Goal: Information Seeking & Learning: Learn about a topic

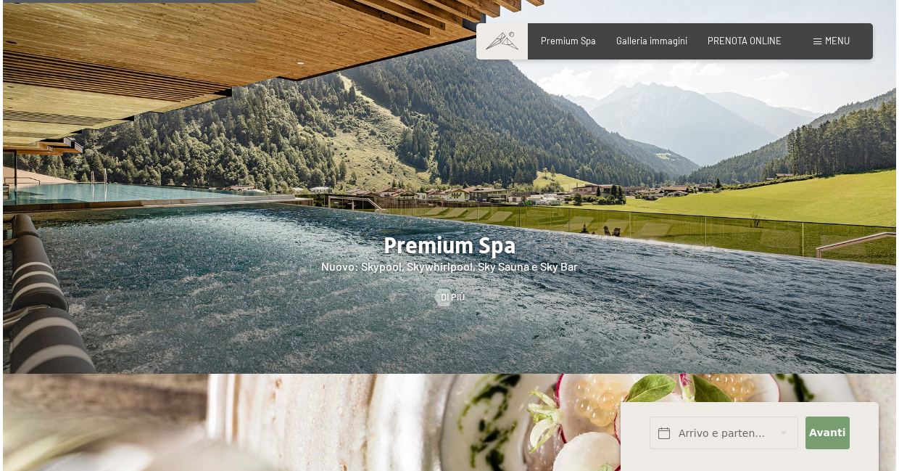
scroll to position [1494, 0]
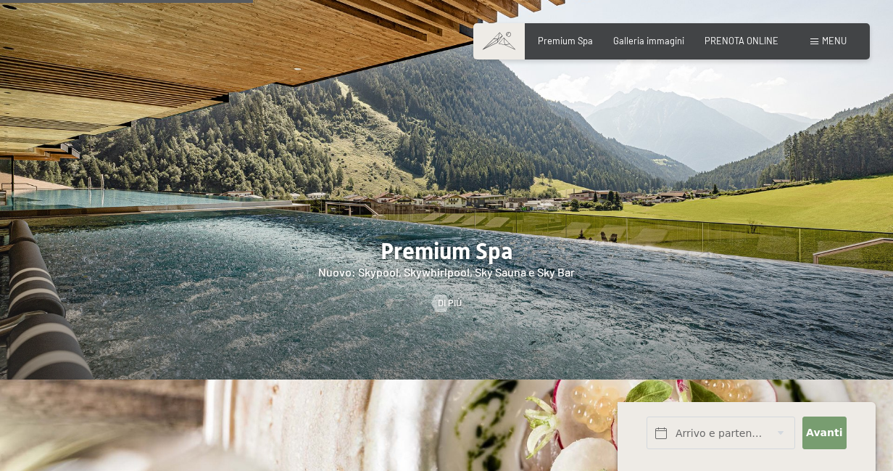
click at [832, 46] on span "Menu" at bounding box center [834, 41] width 25 height 12
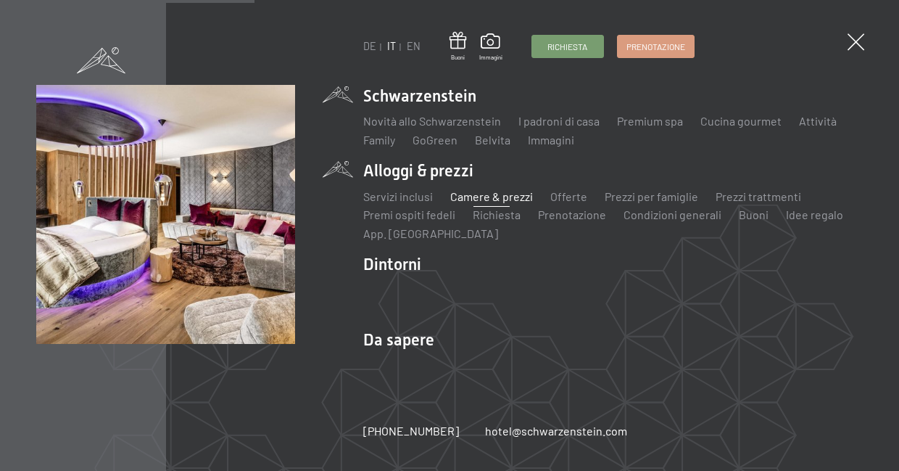
click at [497, 199] on link "Camere & prezzi" at bounding box center [491, 196] width 83 height 14
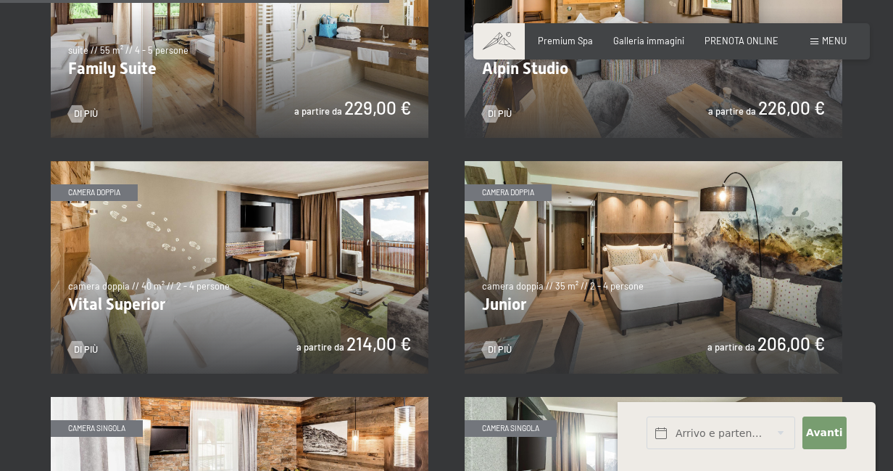
scroll to position [1548, 0]
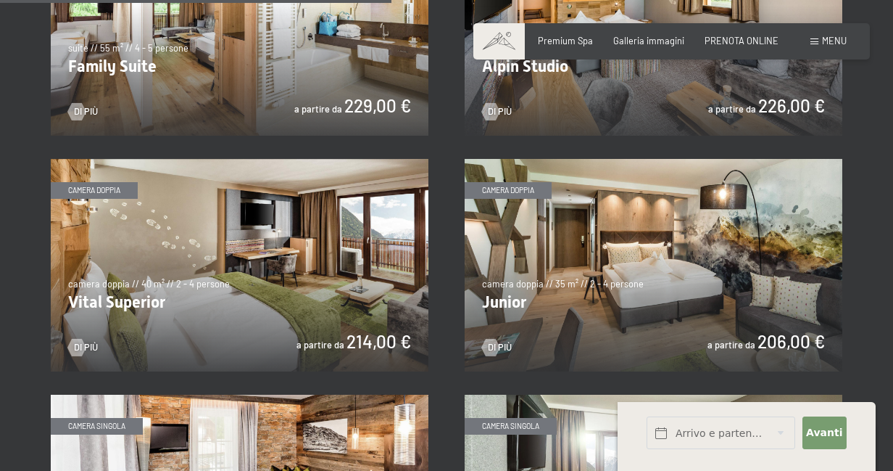
click at [358, 204] on img at bounding box center [240, 265] width 378 height 212
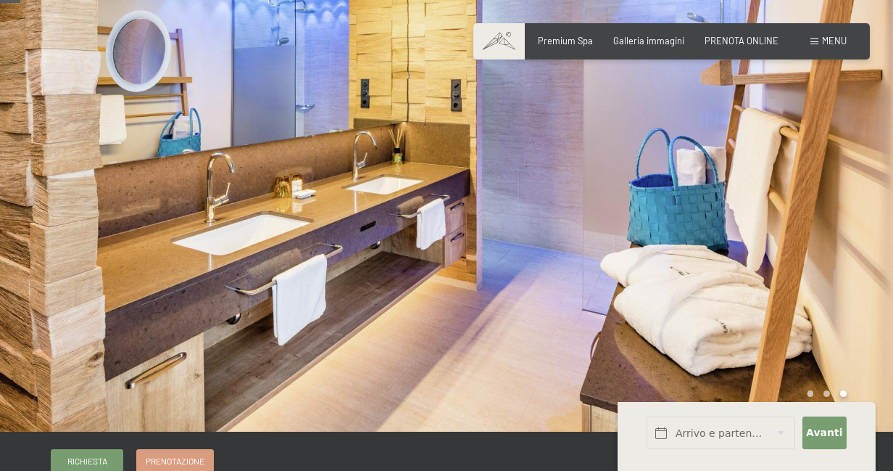
scroll to position [38, 0]
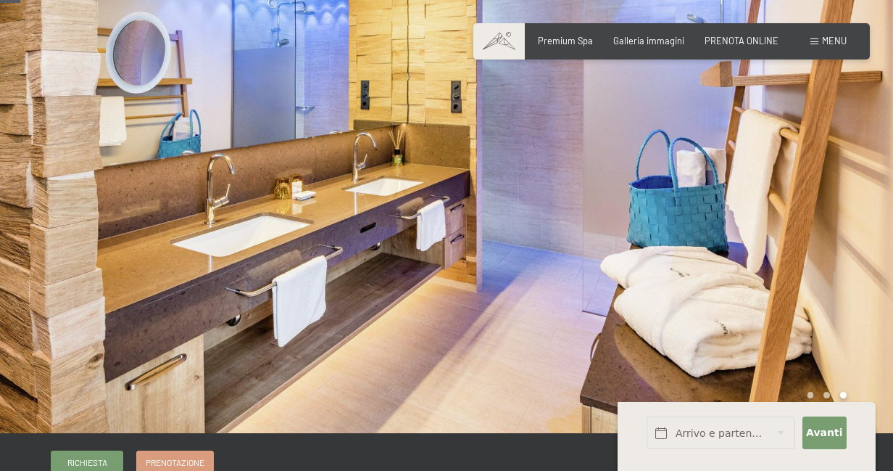
drag, startPoint x: 589, startPoint y: 162, endPoint x: 276, endPoint y: 130, distance: 314.2
click at [276, 433] on div at bounding box center [446, 433] width 893 height 0
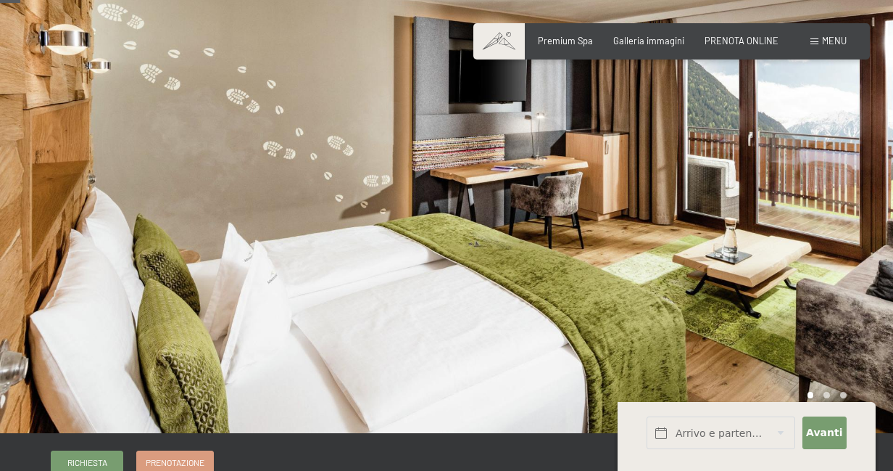
drag, startPoint x: 622, startPoint y: 218, endPoint x: 363, endPoint y: 191, distance: 261.0
click at [363, 433] on div at bounding box center [446, 433] width 893 height 0
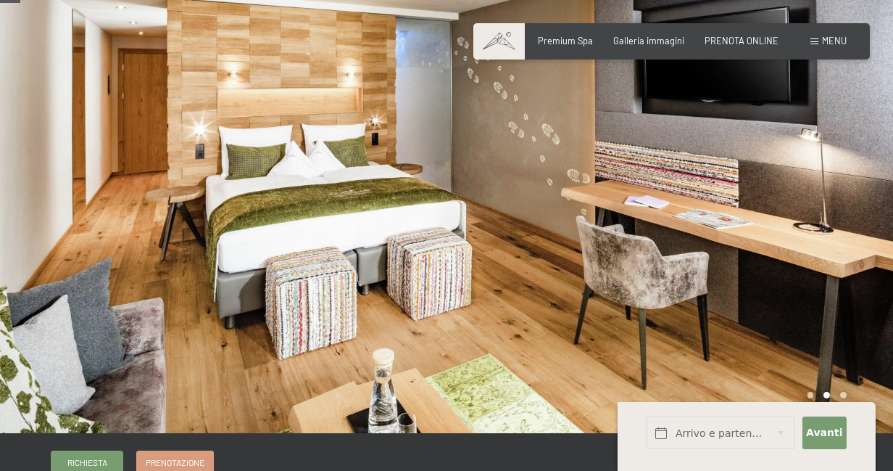
click at [49, 199] on div at bounding box center [223, 197] width 447 height 471
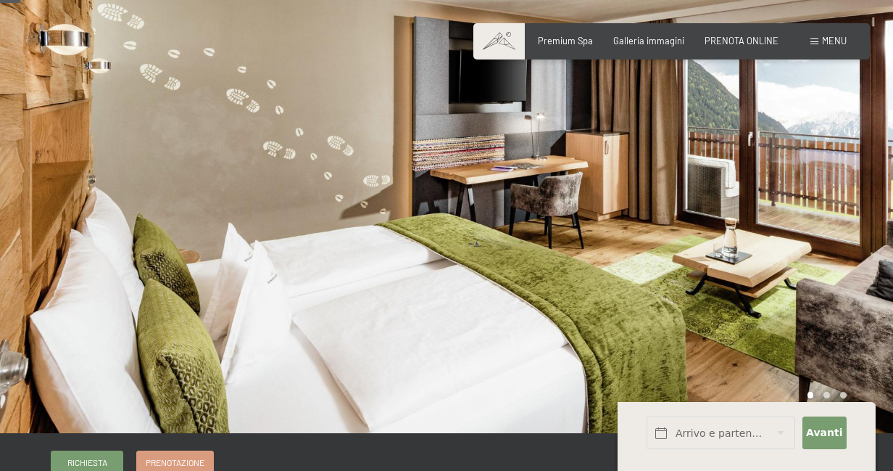
click at [49, 199] on div at bounding box center [223, 197] width 447 height 471
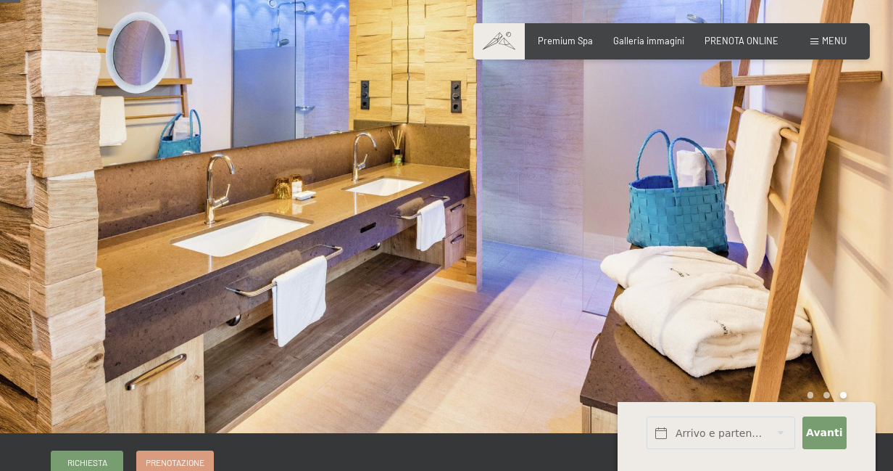
click at [49, 199] on div at bounding box center [223, 197] width 447 height 471
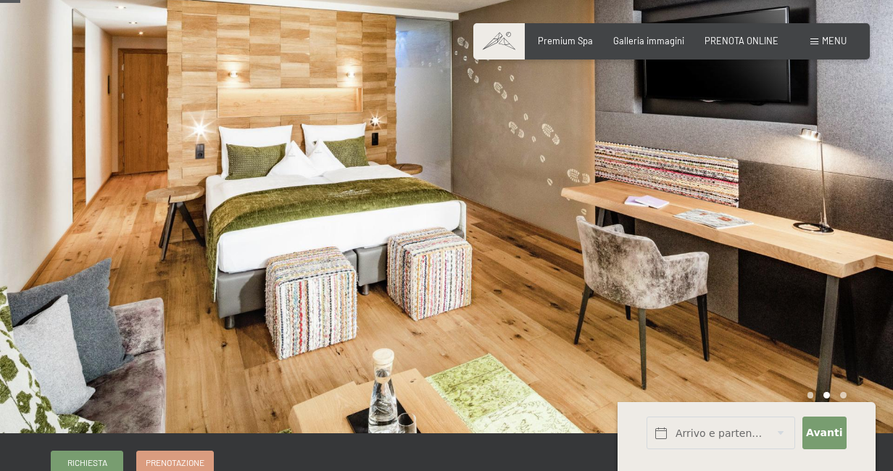
click at [49, 199] on div at bounding box center [223, 197] width 447 height 471
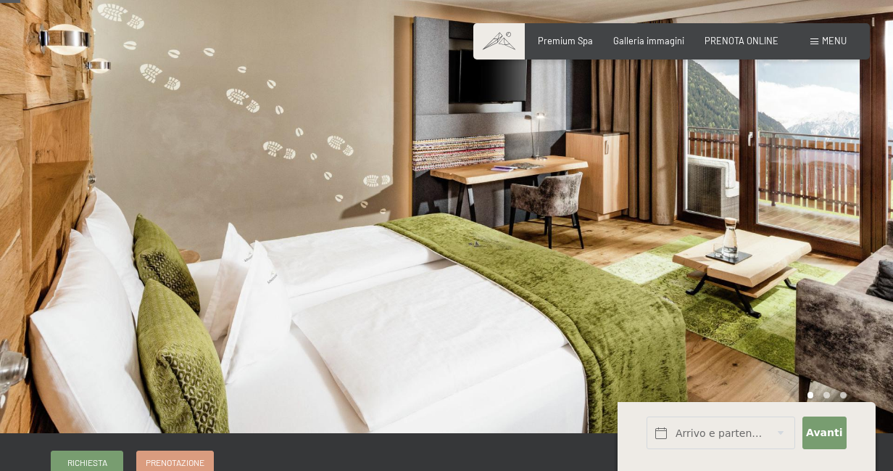
click at [49, 199] on div at bounding box center [223, 197] width 447 height 471
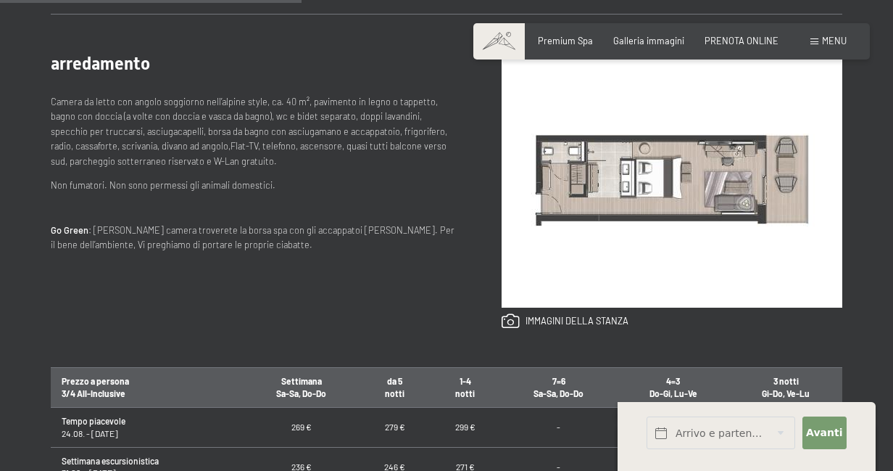
scroll to position [557, 0]
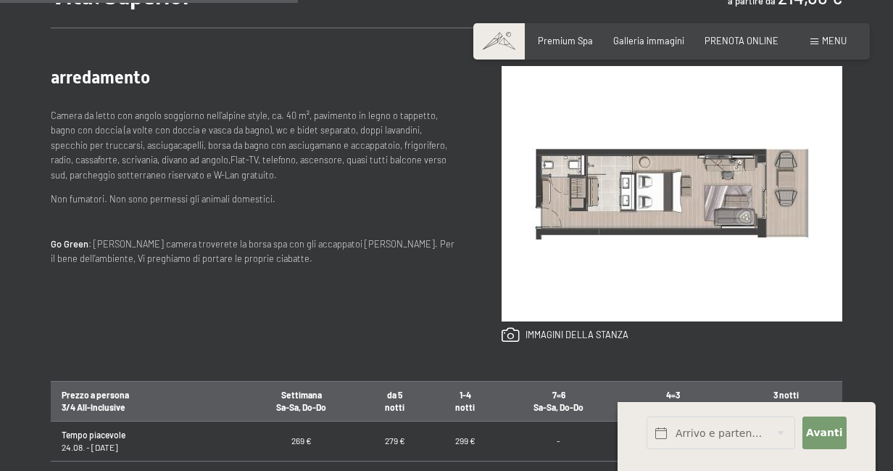
click at [577, 187] on img at bounding box center [672, 193] width 341 height 255
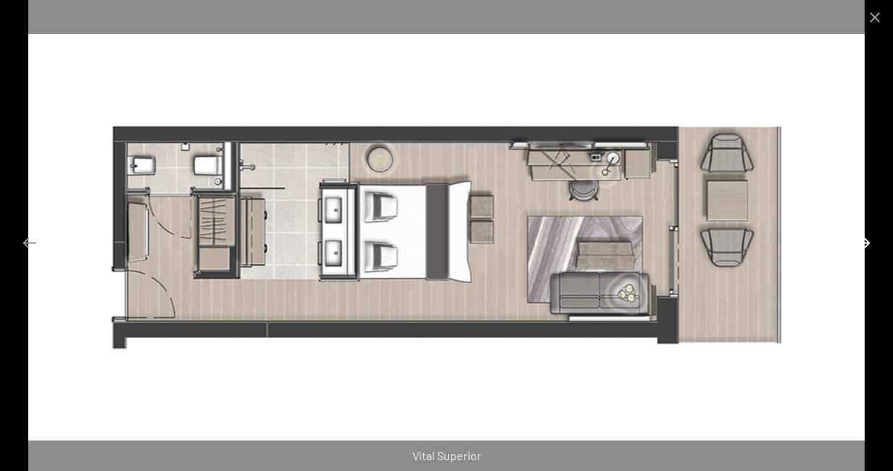
click at [856, 244] on button "Next slide" at bounding box center [863, 242] width 30 height 28
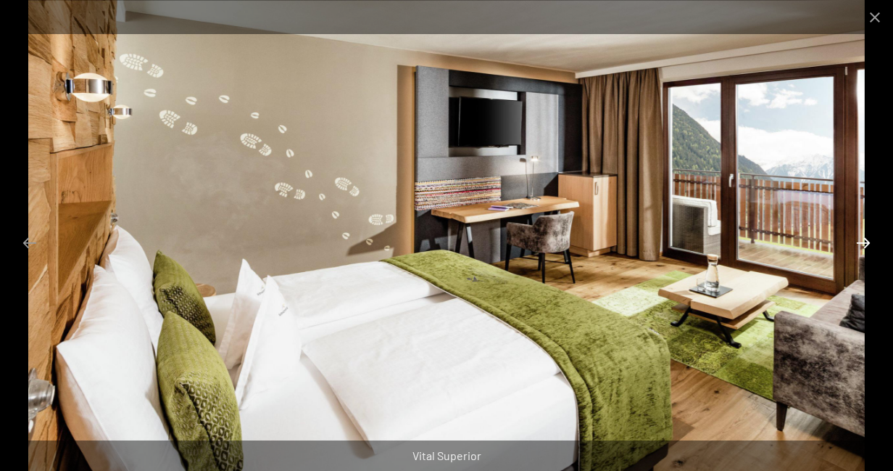
click at [856, 251] on button "Next slide" at bounding box center [863, 242] width 30 height 28
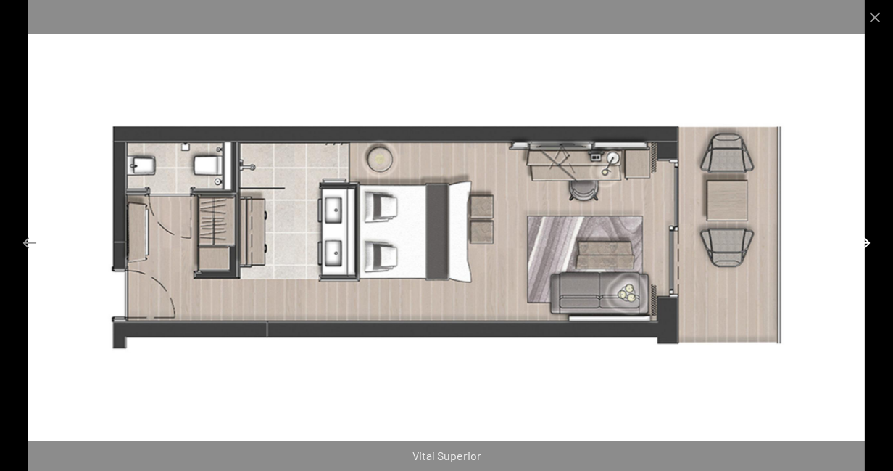
click at [856, 251] on button "Next slide" at bounding box center [863, 242] width 30 height 28
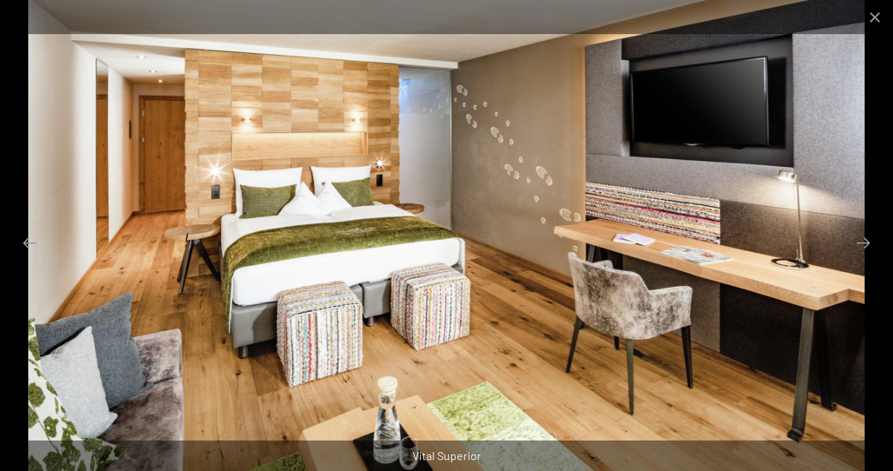
click at [749, 137] on img at bounding box center [446, 235] width 837 height 471
click at [695, 120] on img at bounding box center [446, 235] width 837 height 471
click at [866, 243] on button "Next slide" at bounding box center [863, 242] width 30 height 28
